Goal: Task Accomplishment & Management: Manage account settings

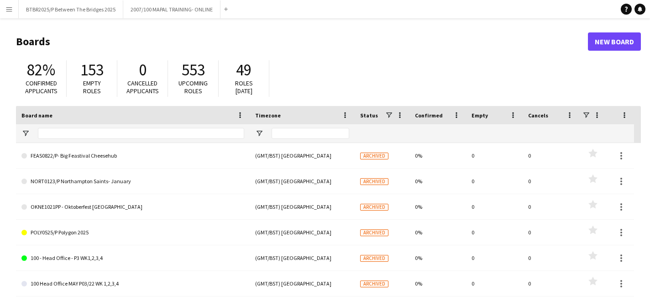
type input "*****"
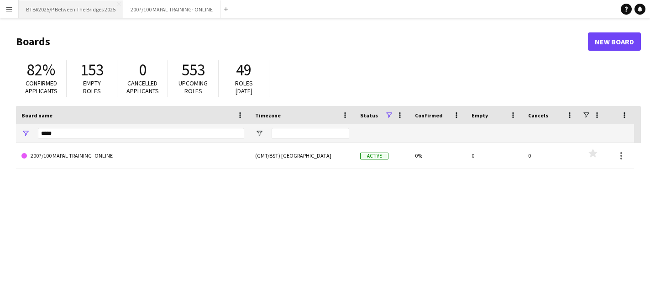
click at [90, 12] on button "BTBR2025/P Between The Bridges 2025 Close" at bounding box center [71, 9] width 105 height 18
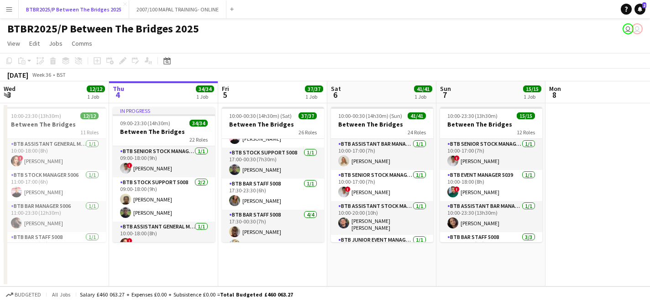
scroll to position [608, 0]
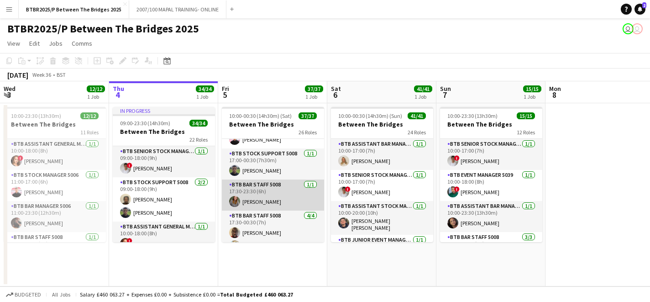
click at [281, 182] on app-card-role "BTB Bar Staff 5008 [DATE] 17:30-23:30 (6h) [PERSON_NAME]" at bounding box center [273, 194] width 102 height 31
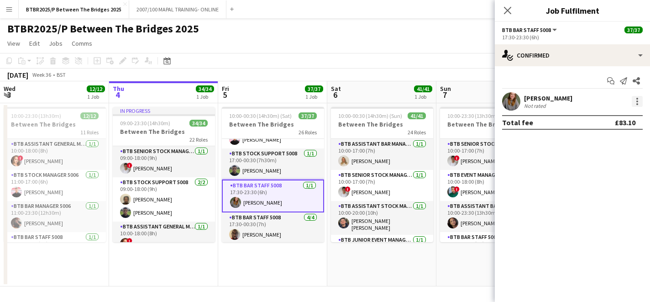
click at [635, 101] on div at bounding box center [637, 101] width 11 height 11
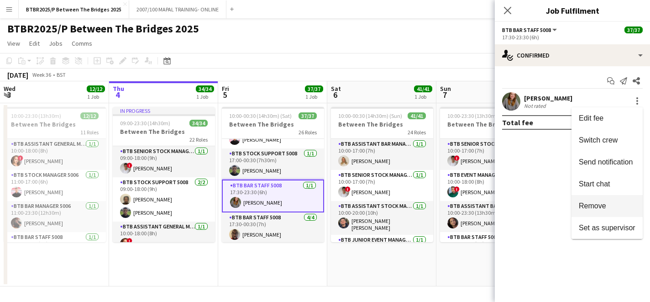
click at [595, 202] on span "Remove" at bounding box center [592, 206] width 27 height 8
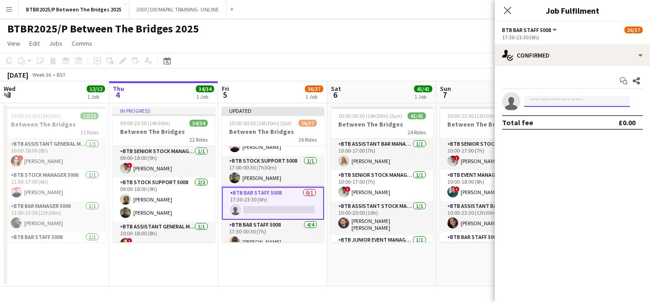
click at [554, 98] on input at bounding box center [577, 101] width 106 height 11
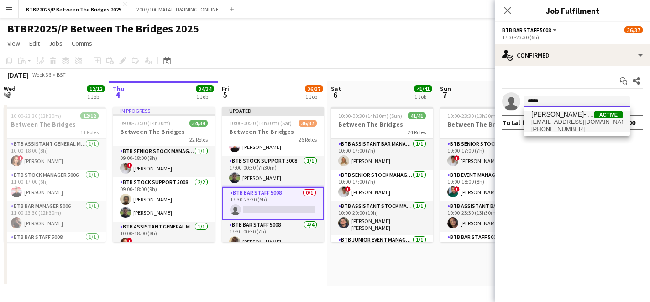
type input "*****"
click at [559, 119] on span "[EMAIL_ADDRESS][DOMAIN_NAME]" at bounding box center [576, 121] width 91 height 7
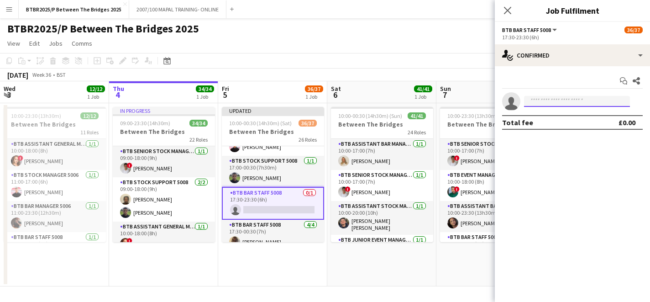
click at [573, 100] on input at bounding box center [577, 101] width 106 height 11
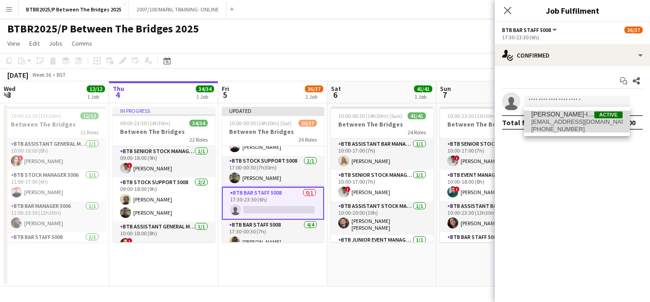
click at [561, 121] on span "[EMAIL_ADDRESS][DOMAIN_NAME]" at bounding box center [576, 121] width 91 height 7
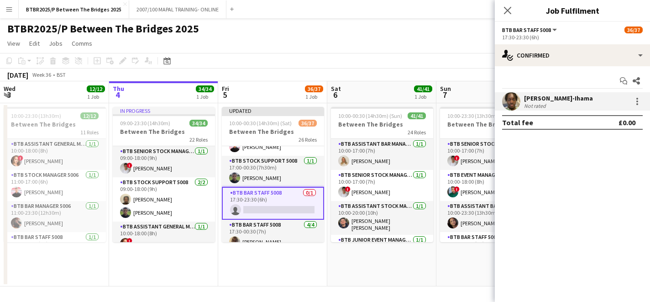
click at [573, 98] on div "[PERSON_NAME]-Ihama" at bounding box center [558, 98] width 69 height 8
click at [462, 51] on app-page-menu "View Day view expanded Day view collapsed Month view Date picker Jump to [DATE]…" at bounding box center [325, 44] width 650 height 17
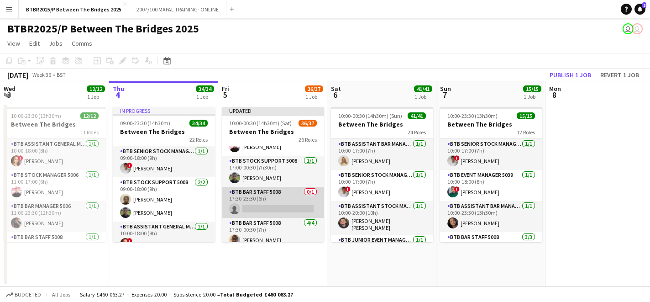
click at [288, 198] on app-card-role "BTB Bar Staff 5008 0/1 17:30-23:30 (6h) single-neutral-actions" at bounding box center [273, 202] width 102 height 31
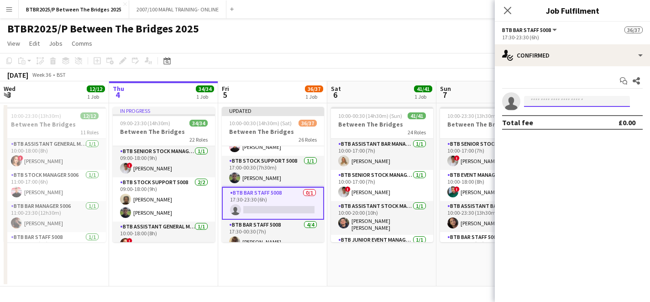
click at [566, 105] on input at bounding box center [577, 101] width 106 height 11
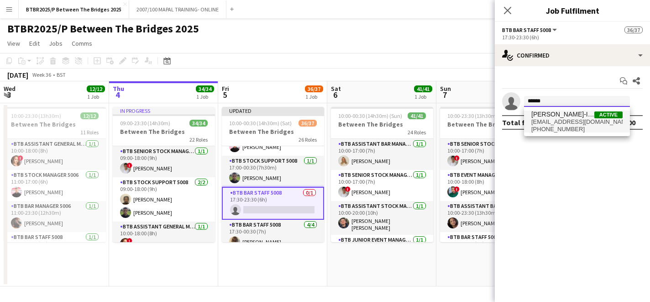
type input "*****"
click at [566, 130] on span "[PHONE_NUMBER]" at bounding box center [576, 129] width 91 height 7
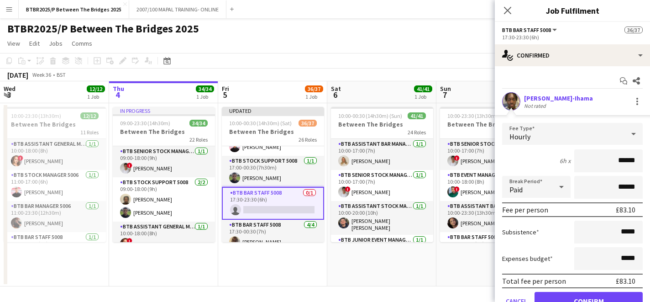
scroll to position [42, 0]
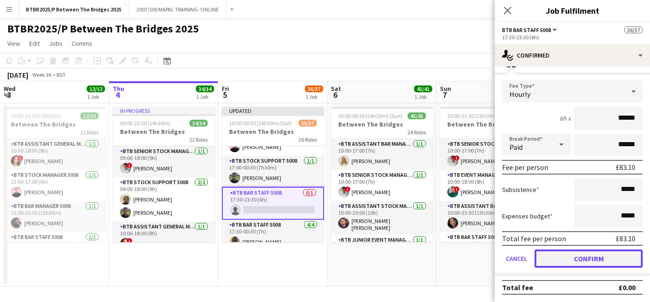
click at [585, 255] on button "Confirm" at bounding box center [589, 258] width 108 height 18
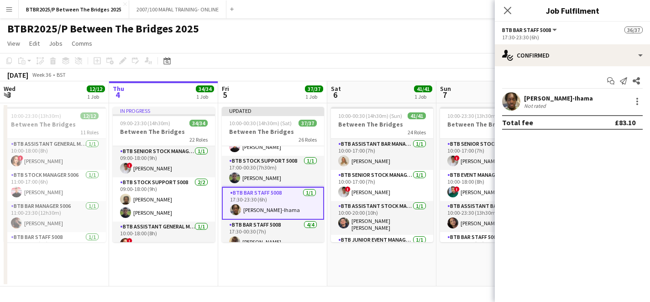
scroll to position [0, 0]
click at [461, 21] on div "BTBR2025/P Between The Bridges 2025 user user" at bounding box center [325, 26] width 650 height 17
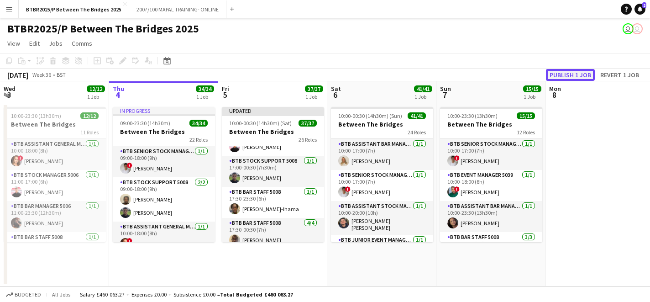
click at [582, 77] on button "Publish 1 job" at bounding box center [570, 75] width 49 height 12
